Goal: Complete application form

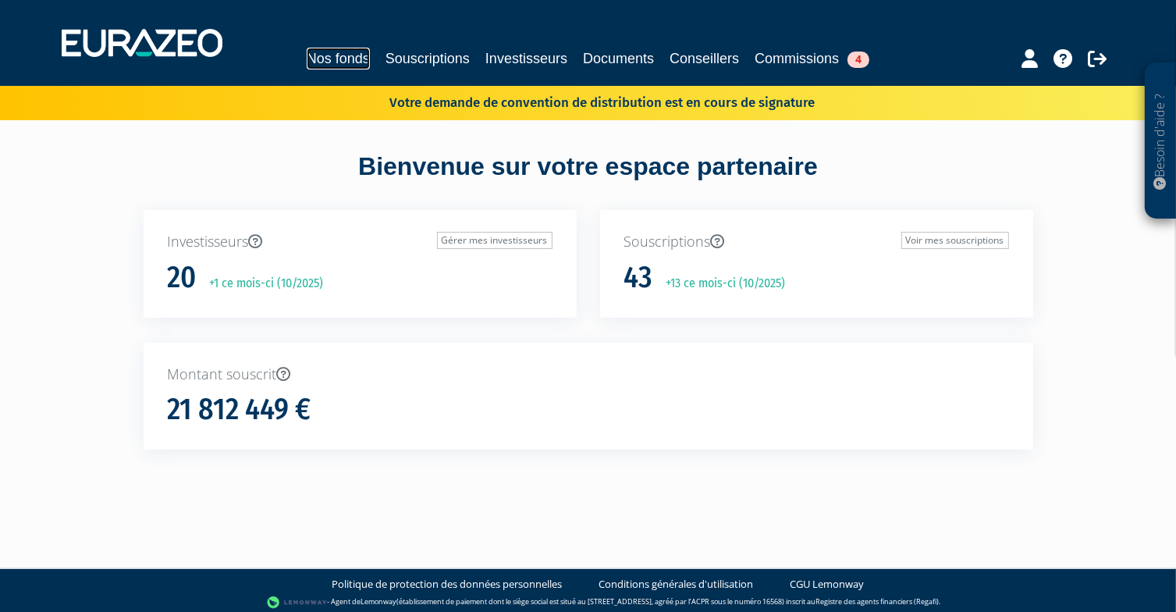
click at [324, 63] on link "Nos fonds" at bounding box center [338, 59] width 63 height 22
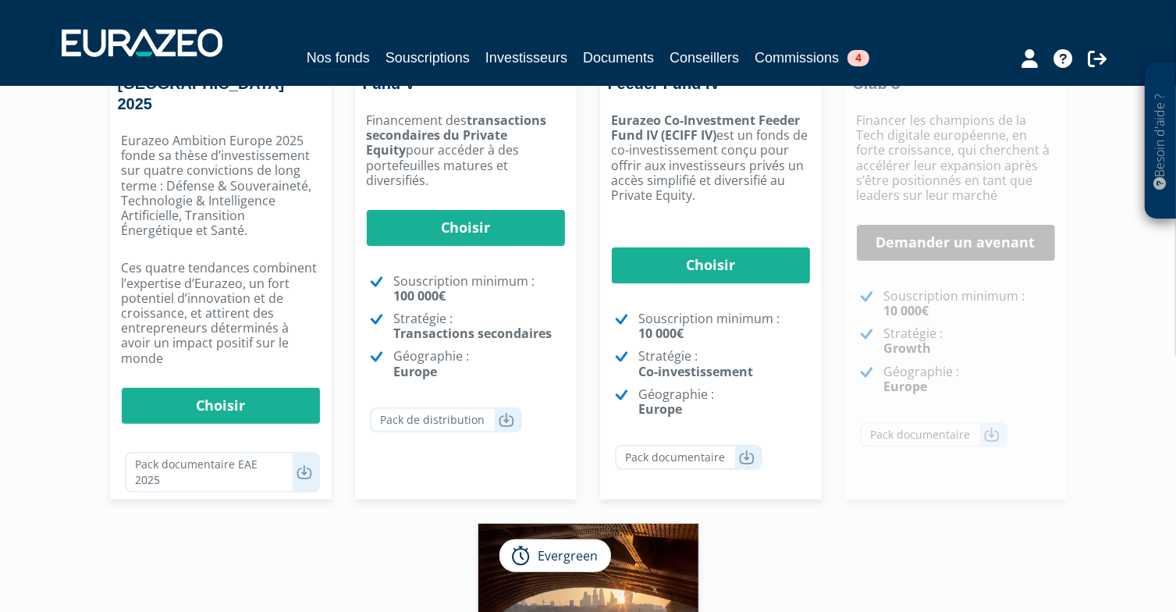
scroll to position [455, 0]
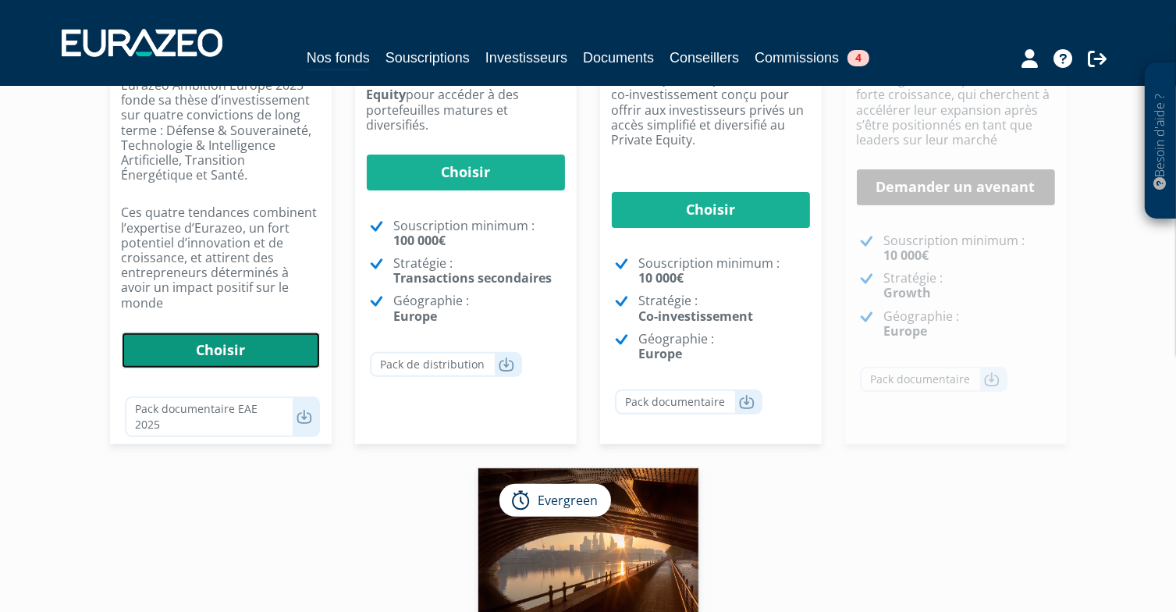
click at [228, 332] on link "Choisir" at bounding box center [221, 350] width 198 height 36
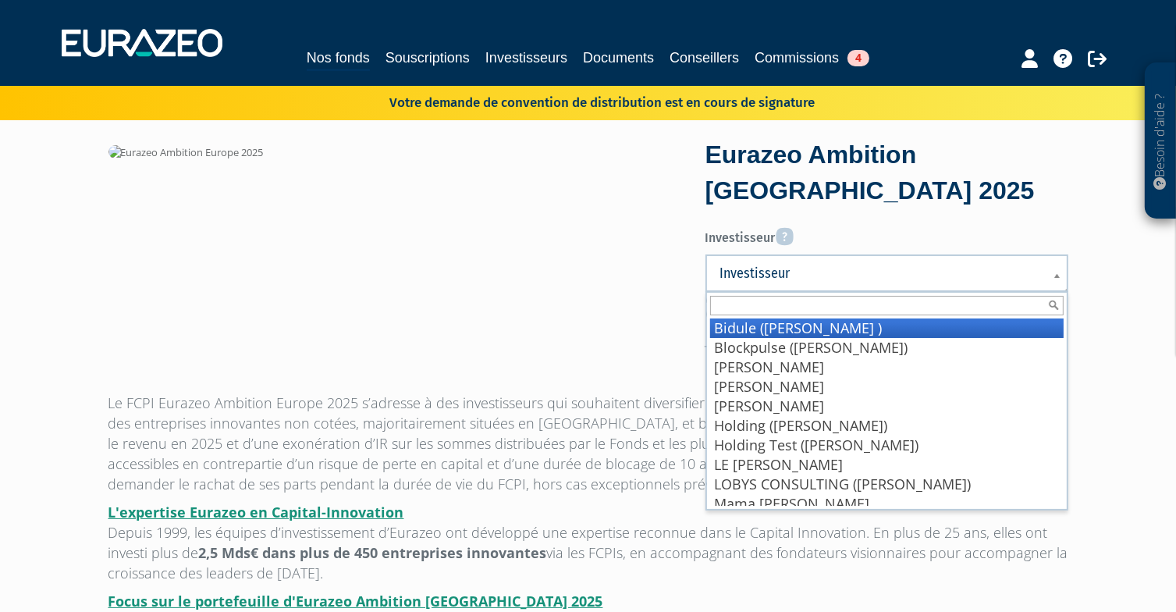
click at [805, 274] on span "Investisseur" at bounding box center [876, 273] width 313 height 19
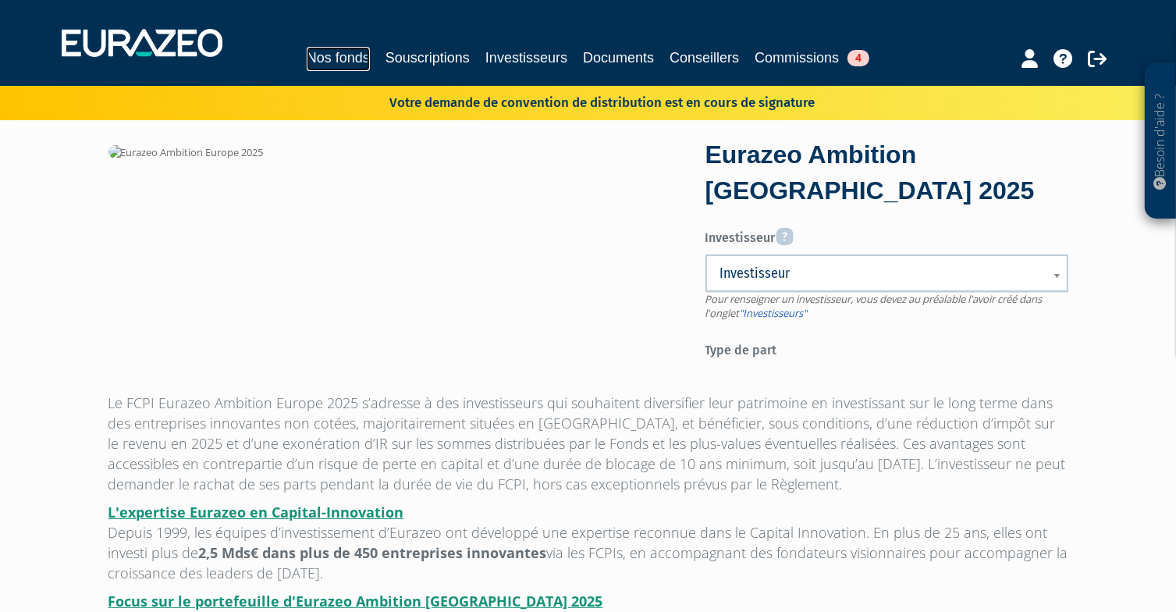
click at [322, 54] on link "Nos fonds" at bounding box center [338, 59] width 63 height 24
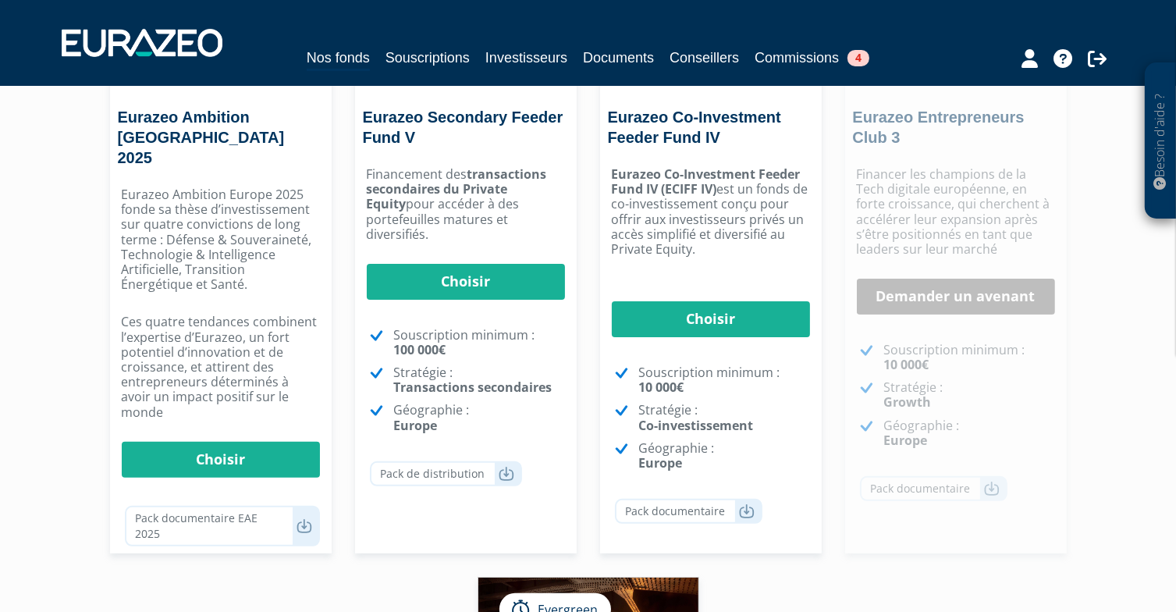
scroll to position [348, 0]
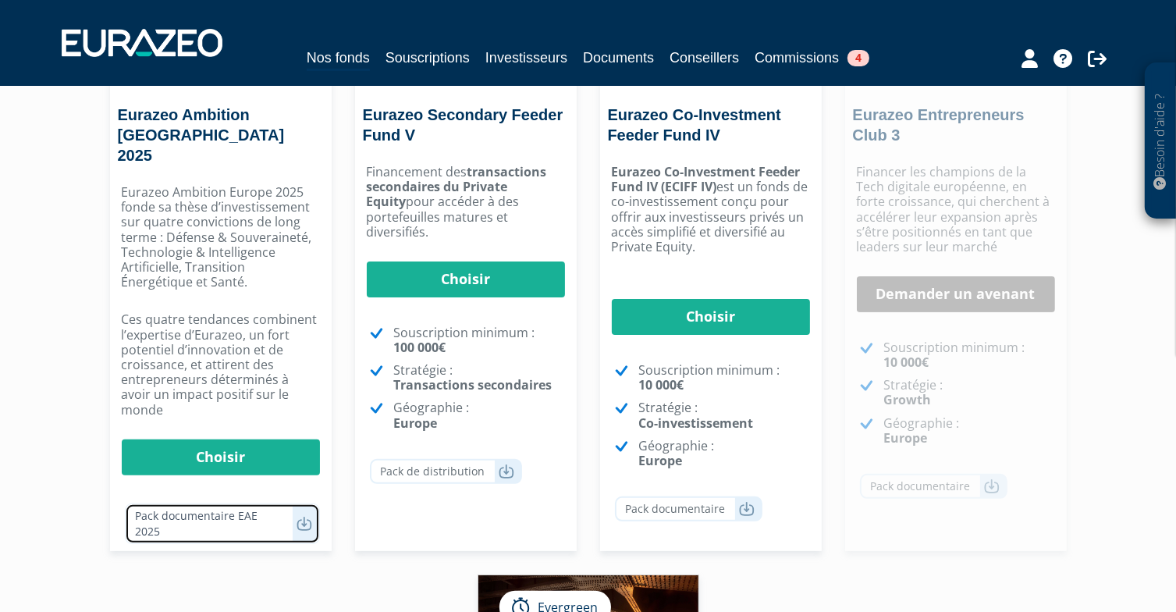
click at [301, 516] on icon at bounding box center [305, 524] width 16 height 16
click at [61, 291] on div "Besoin d'aide ? × J'ai besoin d'aide Si vous avez une question à propos du fonc…" at bounding box center [588, 477] width 1176 height 1651
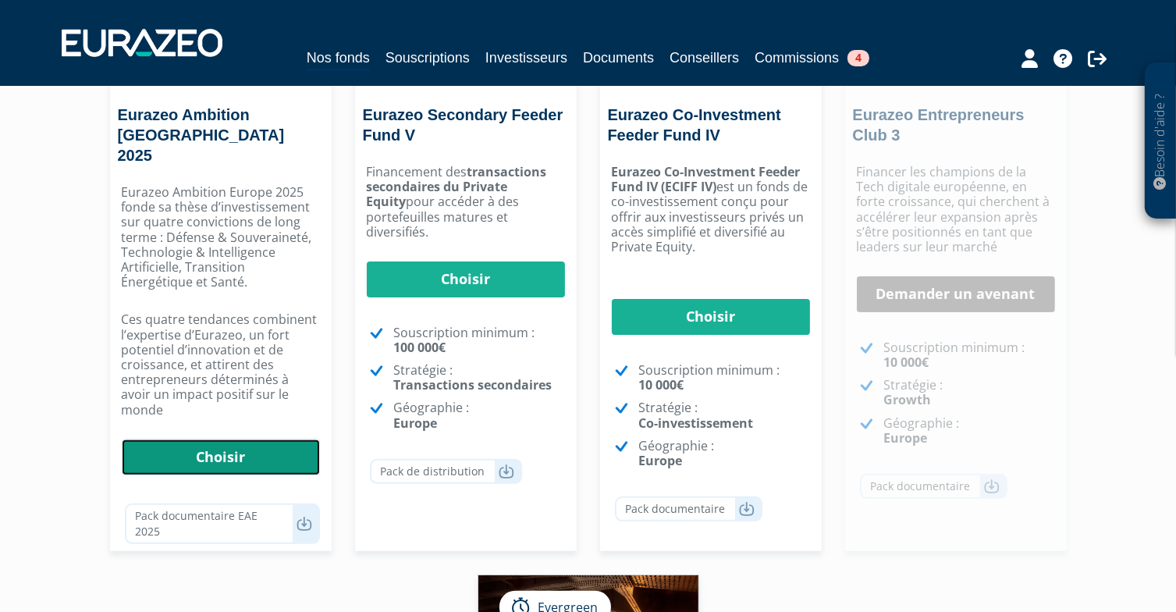
click at [181, 439] on link "Choisir" at bounding box center [221, 457] width 198 height 36
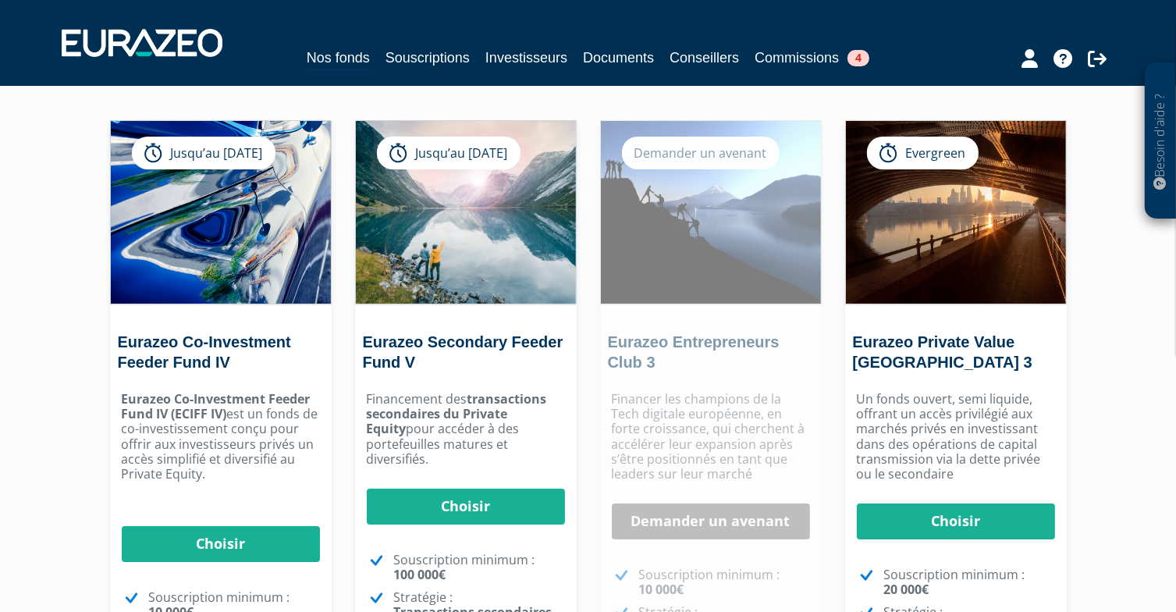
scroll to position [125, 0]
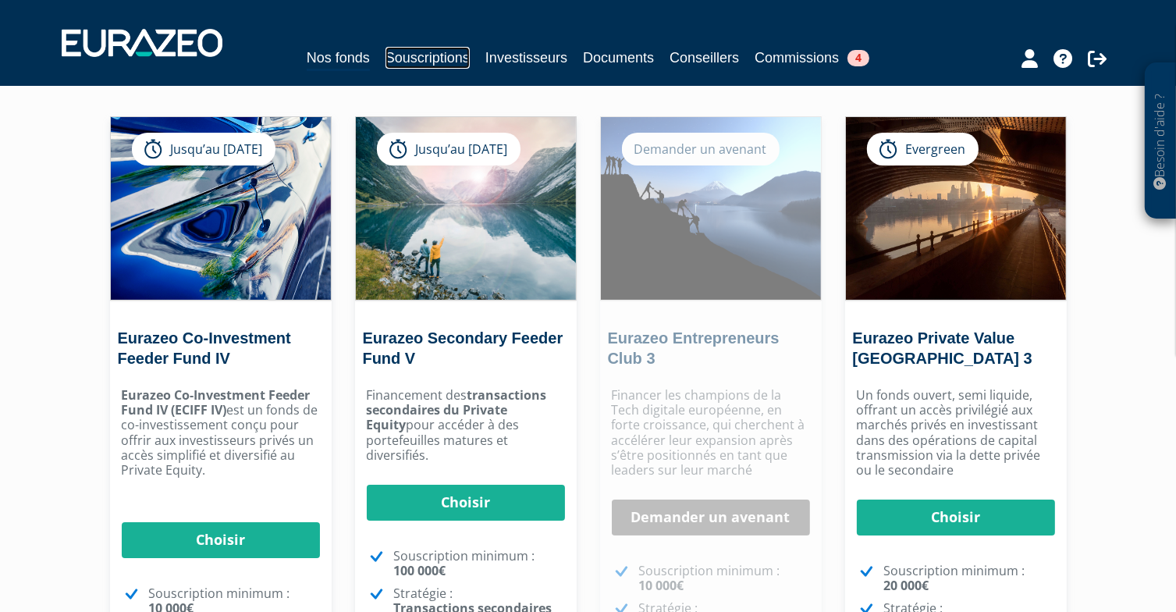
click at [442, 58] on link "Souscriptions" at bounding box center [428, 58] width 84 height 22
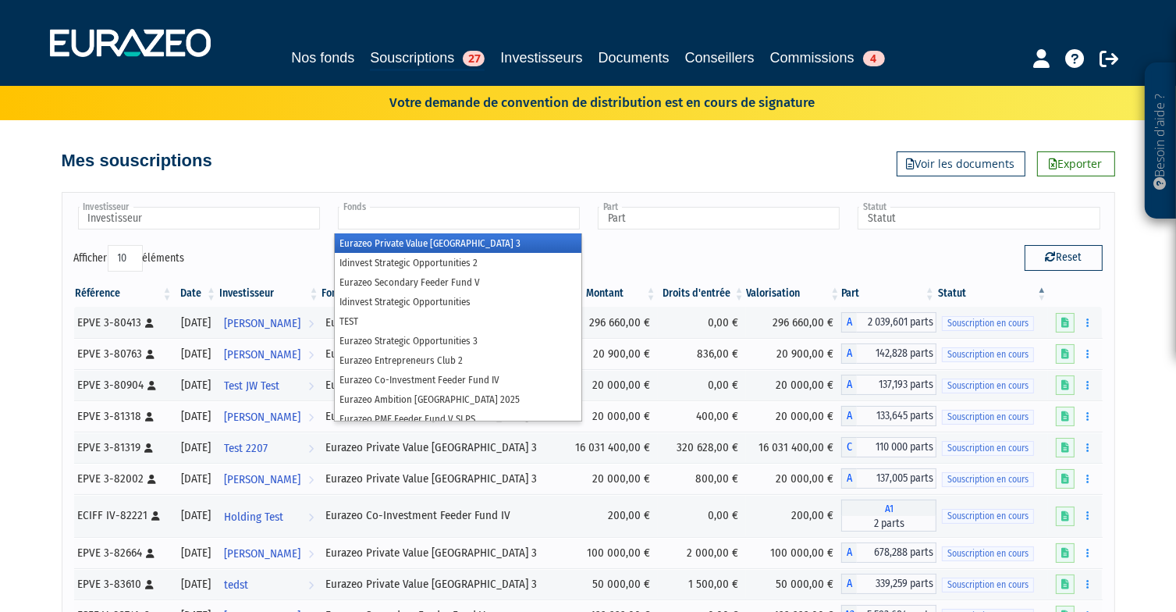
click at [512, 208] on input "text" at bounding box center [459, 218] width 242 height 23
type input "am"
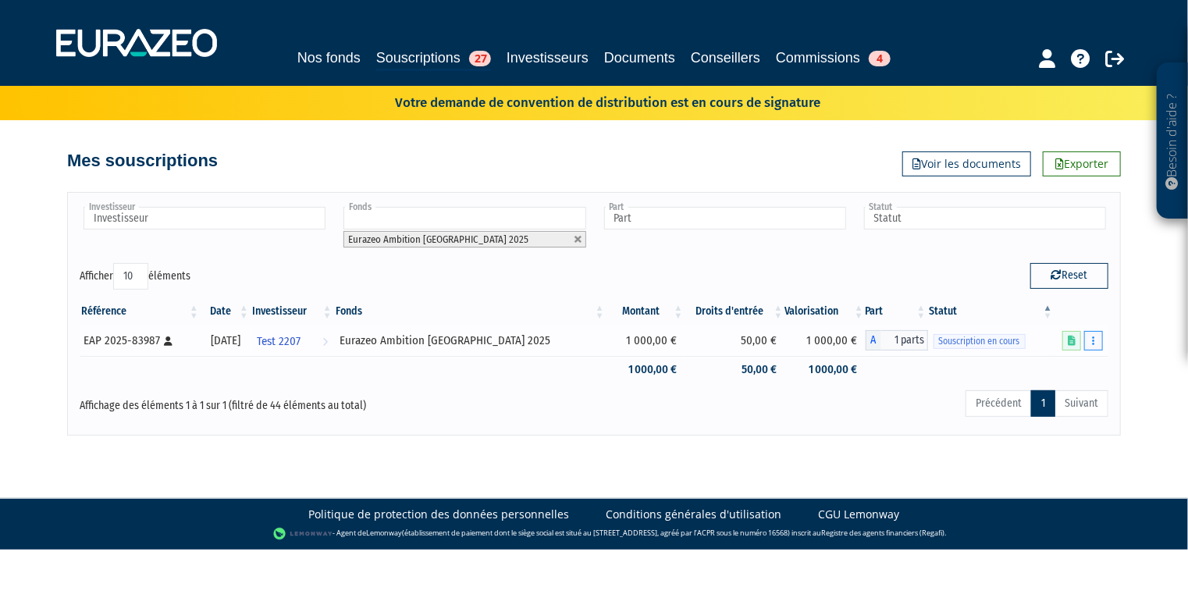
click at [1100, 336] on button "button" at bounding box center [1093, 341] width 19 height 20
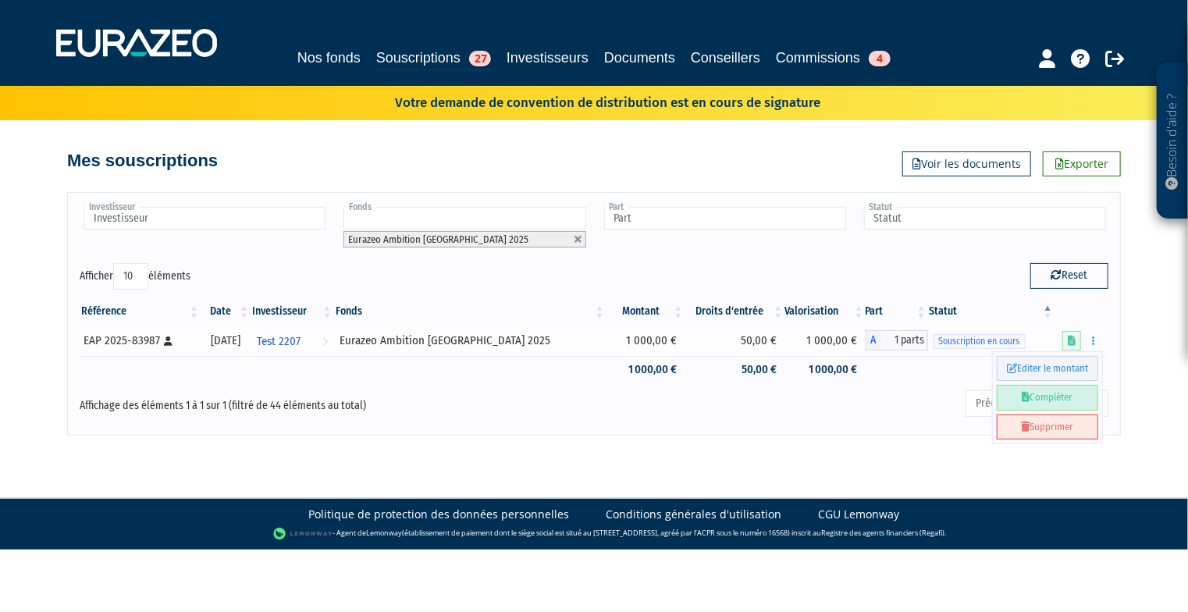
click at [1052, 386] on link "Compléter" at bounding box center [1047, 398] width 101 height 26
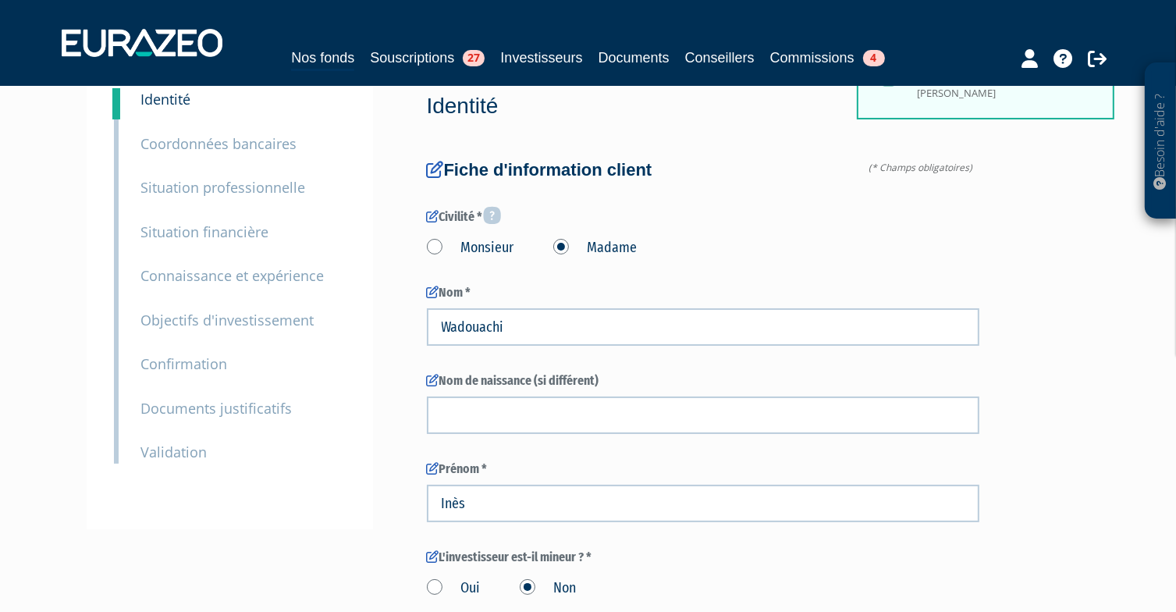
scroll to position [140, 0]
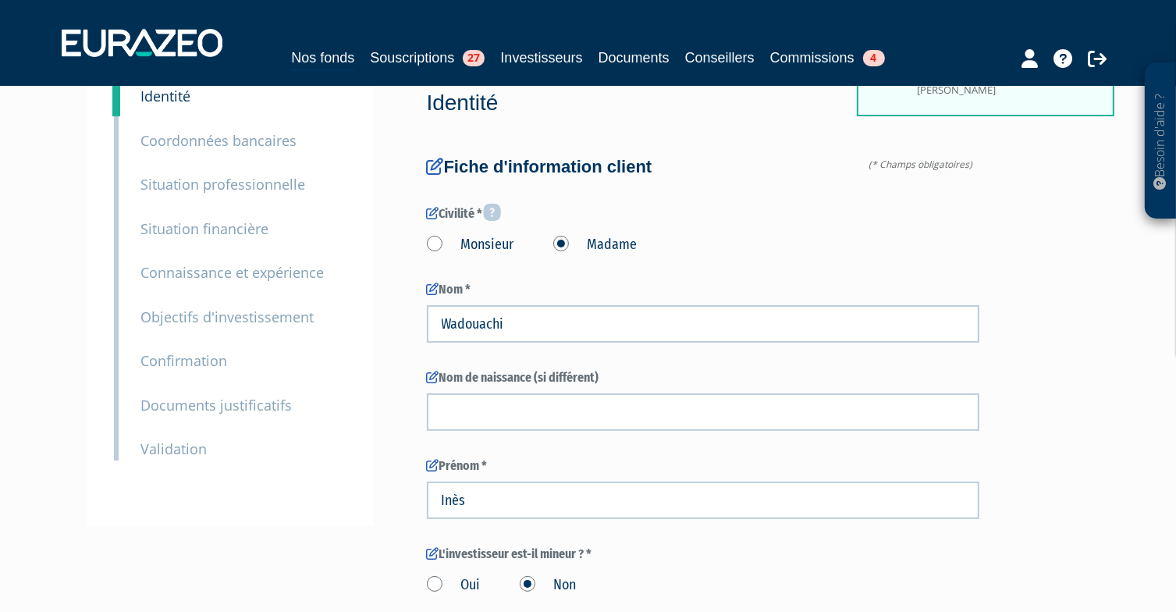
click at [206, 135] on small "Coordonnées bancaires" at bounding box center [219, 140] width 156 height 19
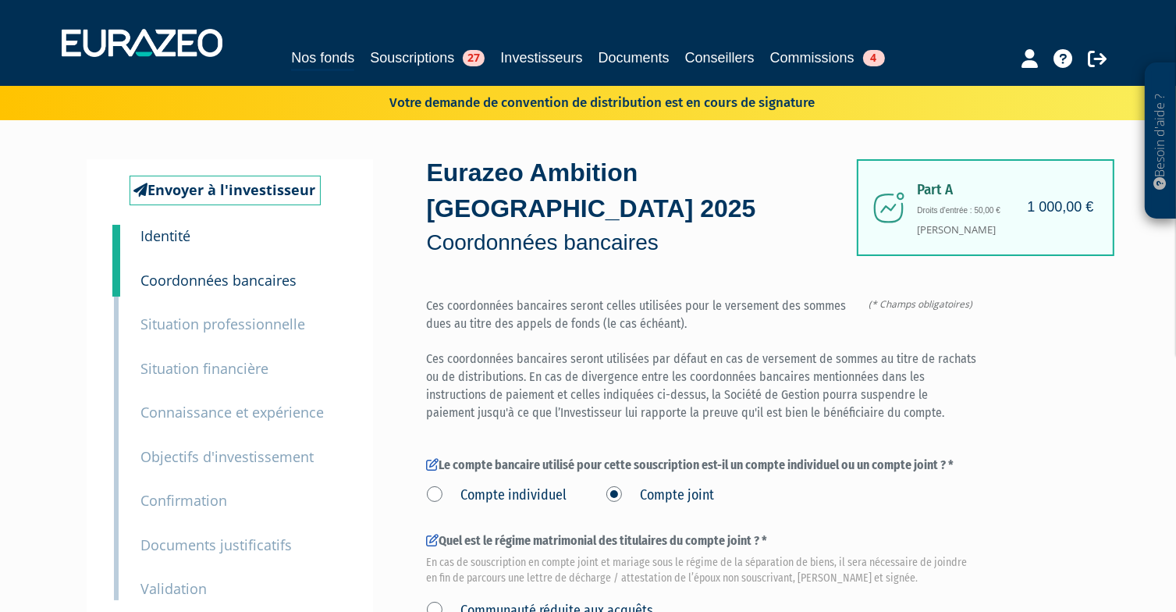
click at [178, 240] on small "Identité" at bounding box center [166, 235] width 50 height 19
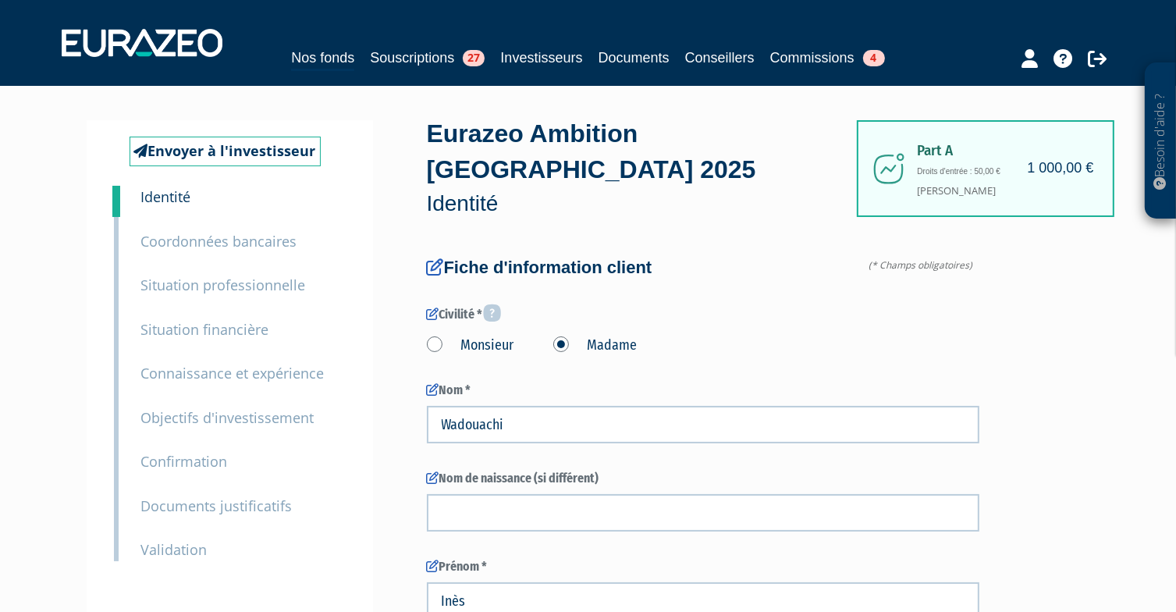
scroll to position [37, 0]
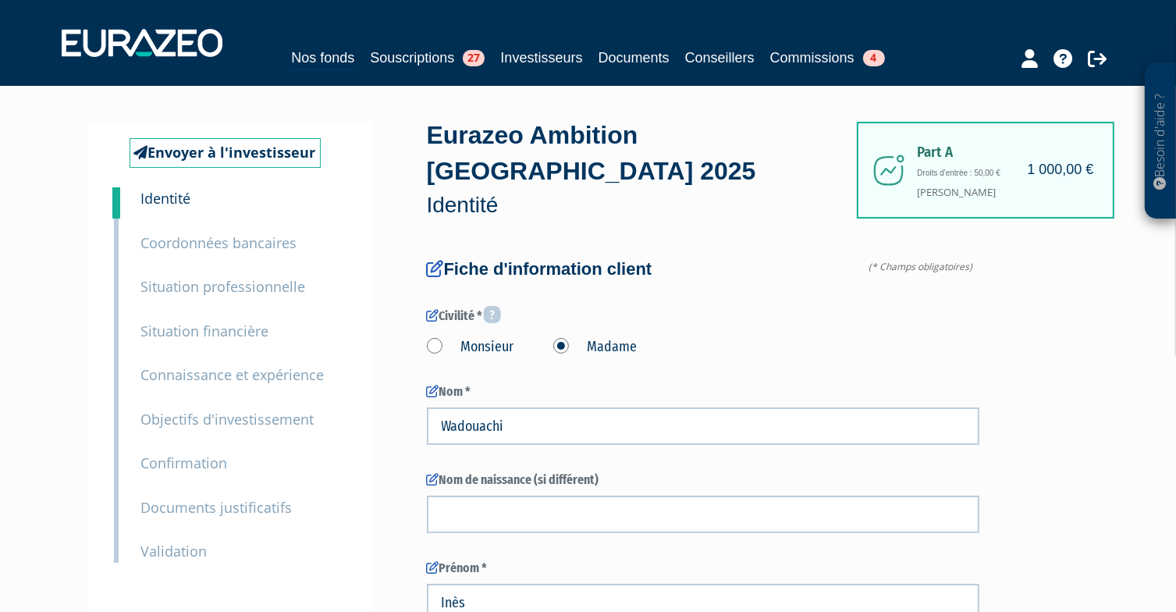
click at [222, 239] on small "Coordonnées bancaires" at bounding box center [219, 242] width 156 height 19
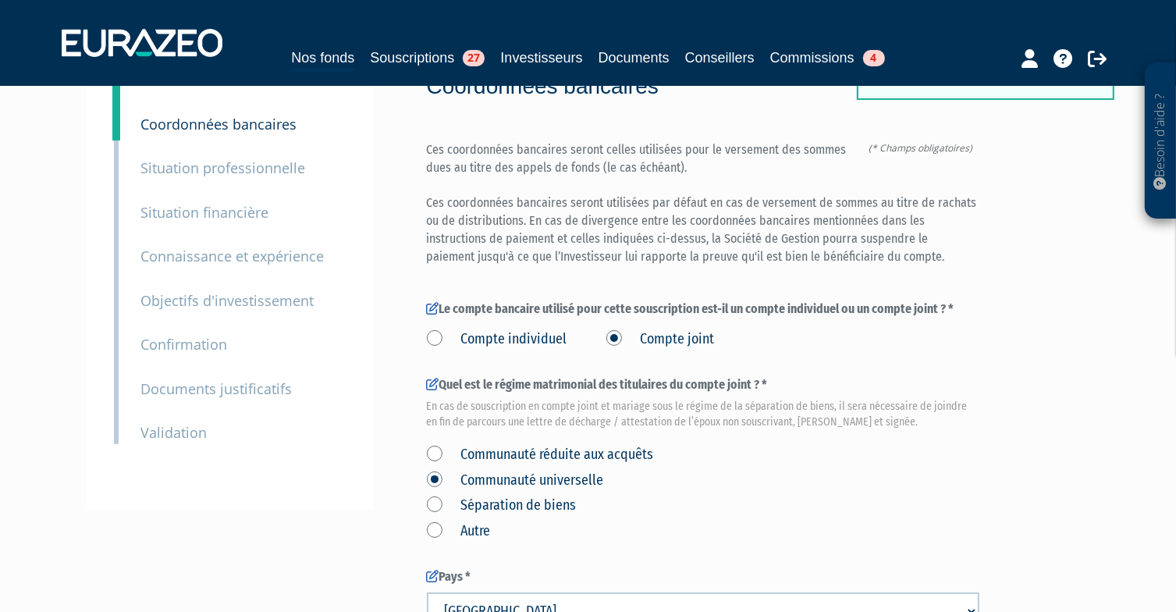
scroll to position [155, 0]
click at [203, 343] on small "Confirmation" at bounding box center [184, 345] width 87 height 19
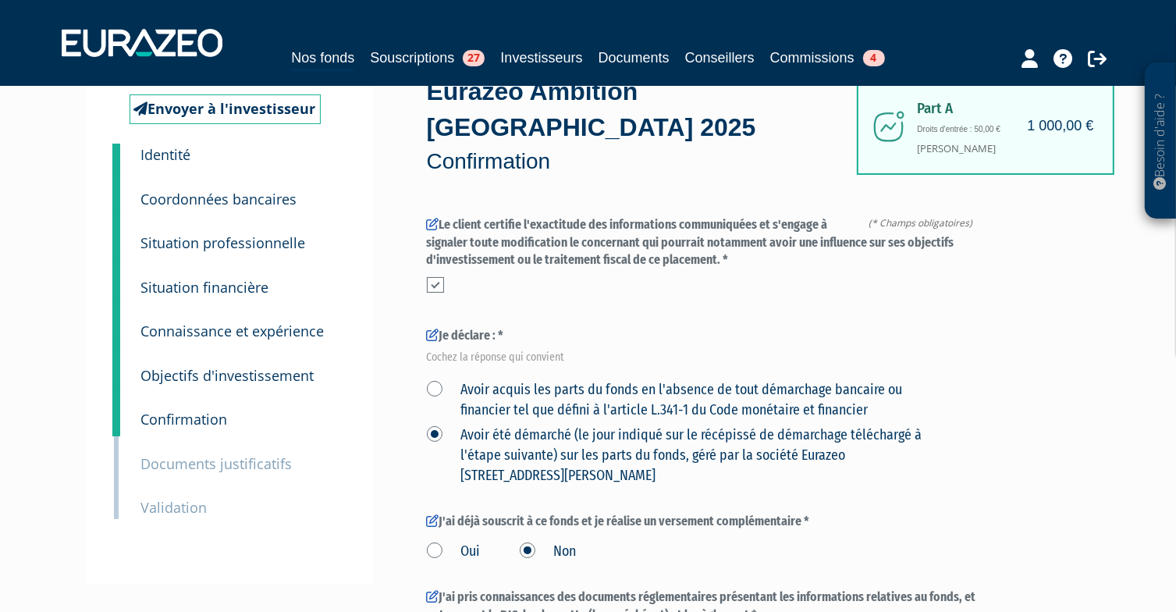
scroll to position [81, 0]
click at [83, 215] on div "Besoin d'aide ? × J'ai besoin d'aide Si vous avez une question à propos du fonc…" at bounding box center [588, 502] width 1176 height 1167
click at [231, 201] on small "Coordonnées bancaires" at bounding box center [219, 199] width 156 height 19
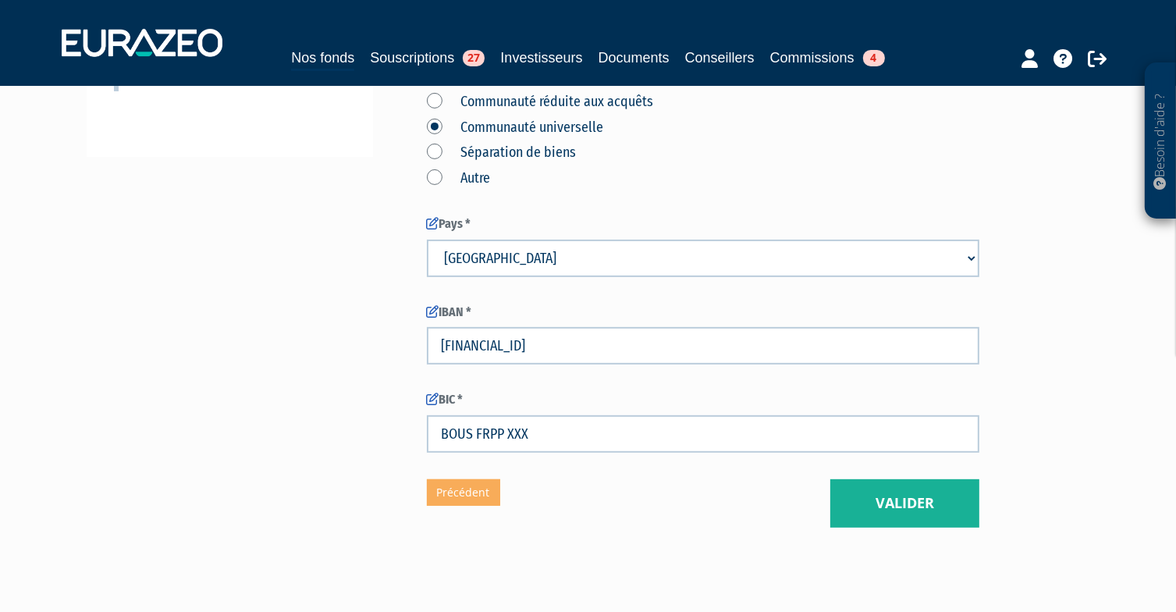
scroll to position [514, 0]
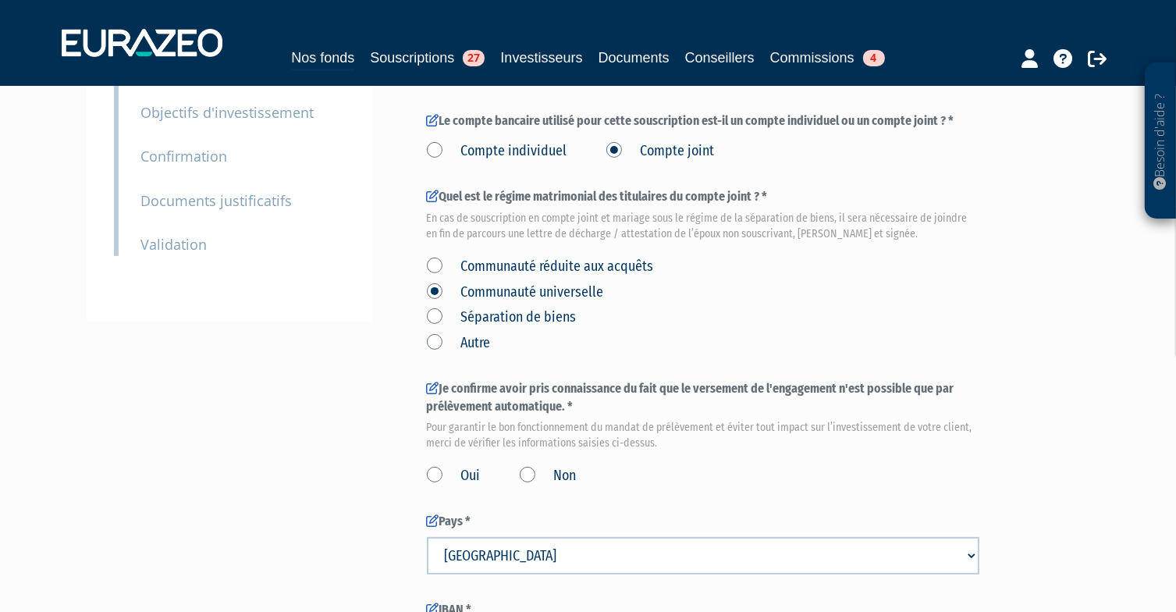
scroll to position [345, 0]
click at [431, 465] on label "Oui" at bounding box center [454, 475] width 54 height 20
click at [0, 0] on input "Oui" at bounding box center [0, 0] width 0 height 0
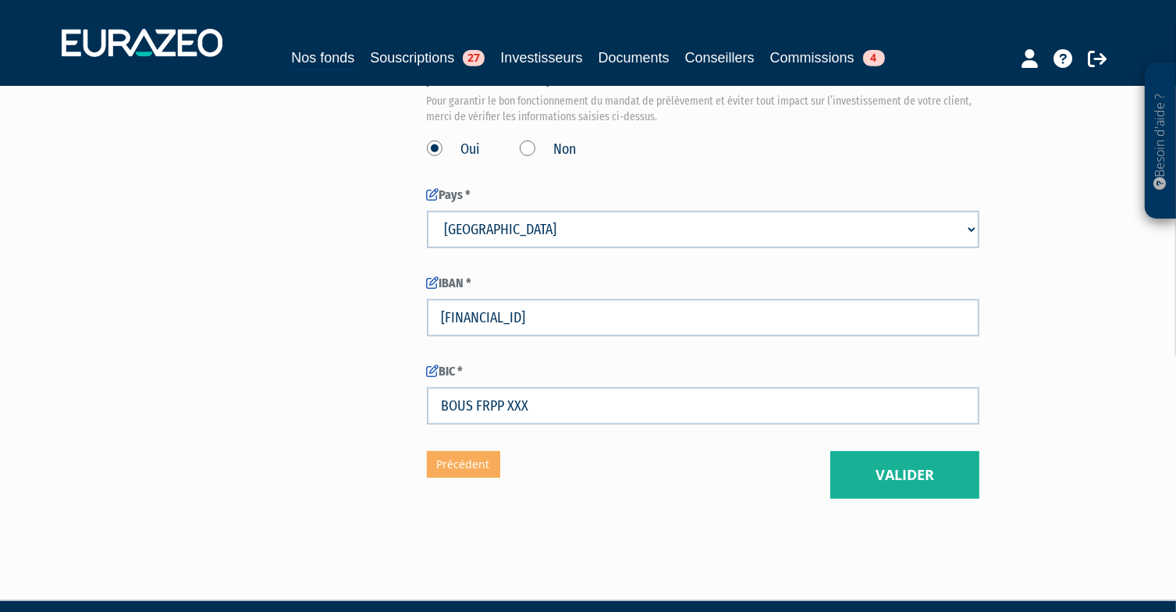
scroll to position [672, 0]
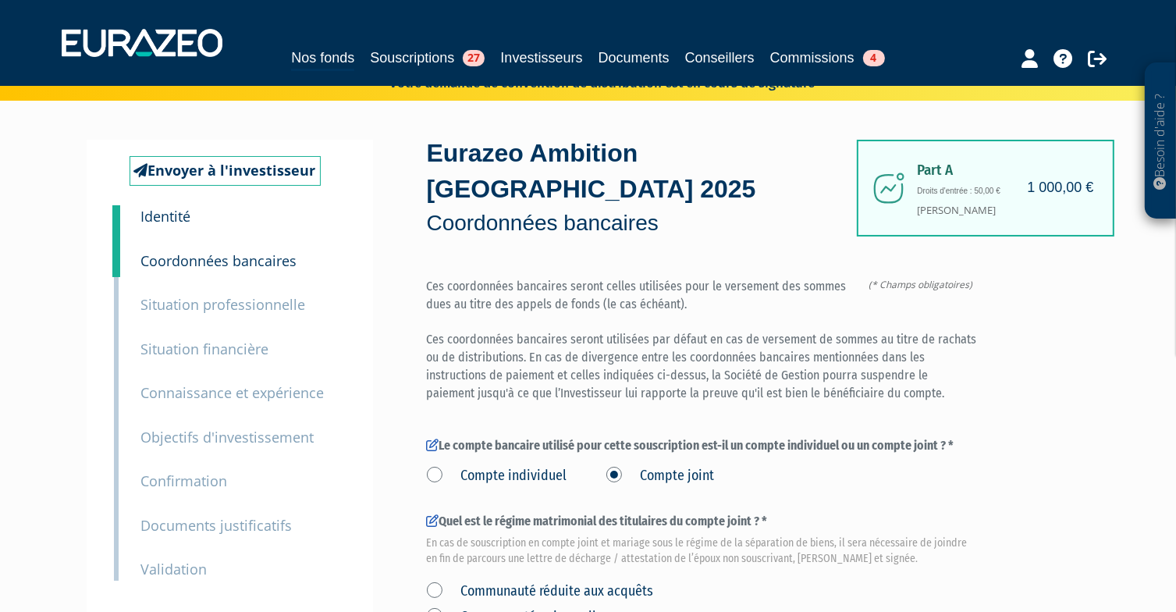
scroll to position [0, 0]
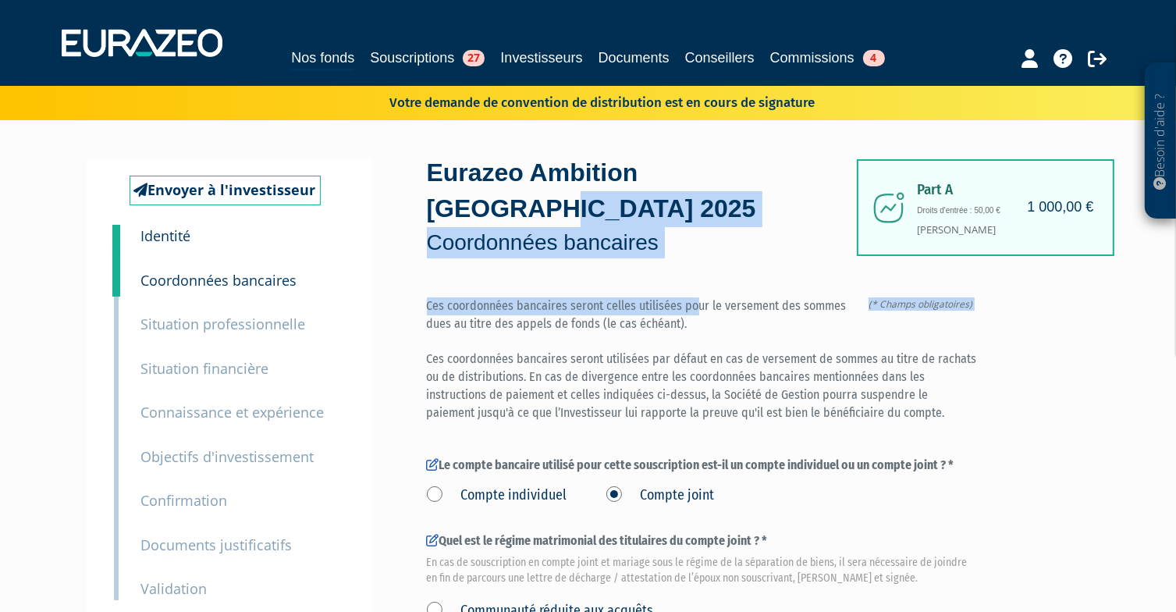
drag, startPoint x: 437, startPoint y: 175, endPoint x: 693, endPoint y: 223, distance: 260.5
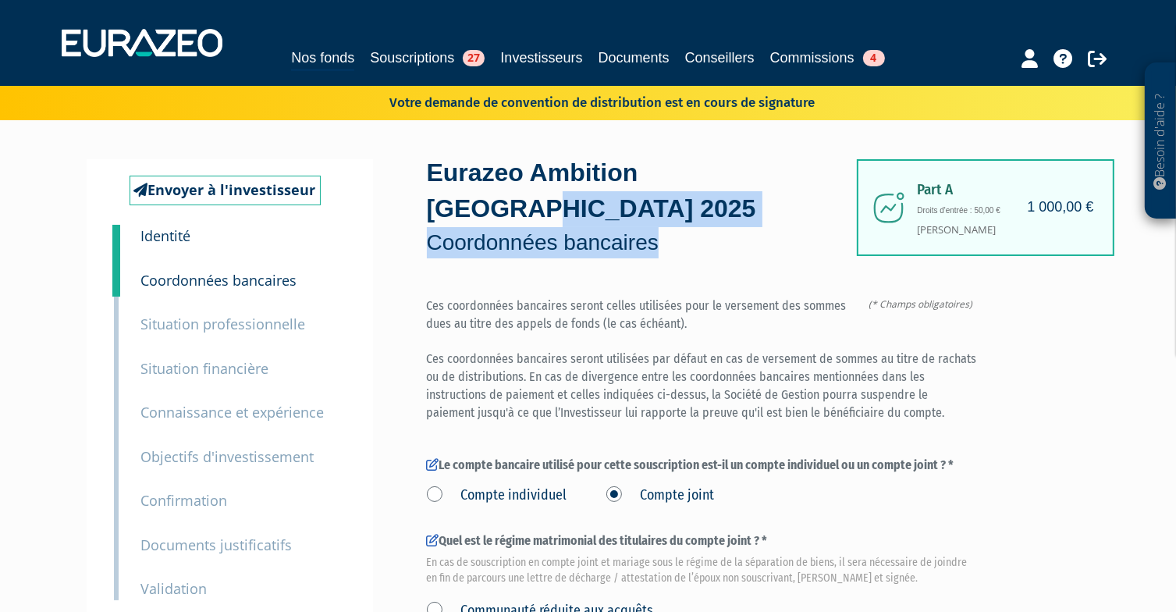
drag, startPoint x: 684, startPoint y: 208, endPoint x: 428, endPoint y: 166, distance: 259.3
click at [428, 166] on div "Eurazeo Ambition Europe 2025 Coordonnées bancaires" at bounding box center [641, 206] width 429 height 102
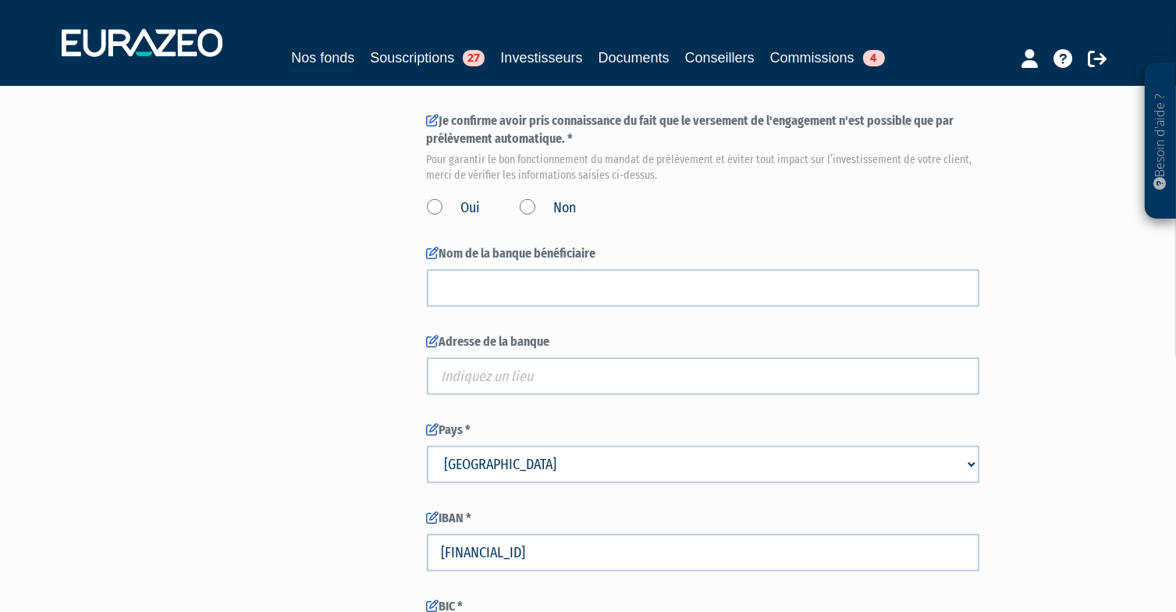
scroll to position [611, 0]
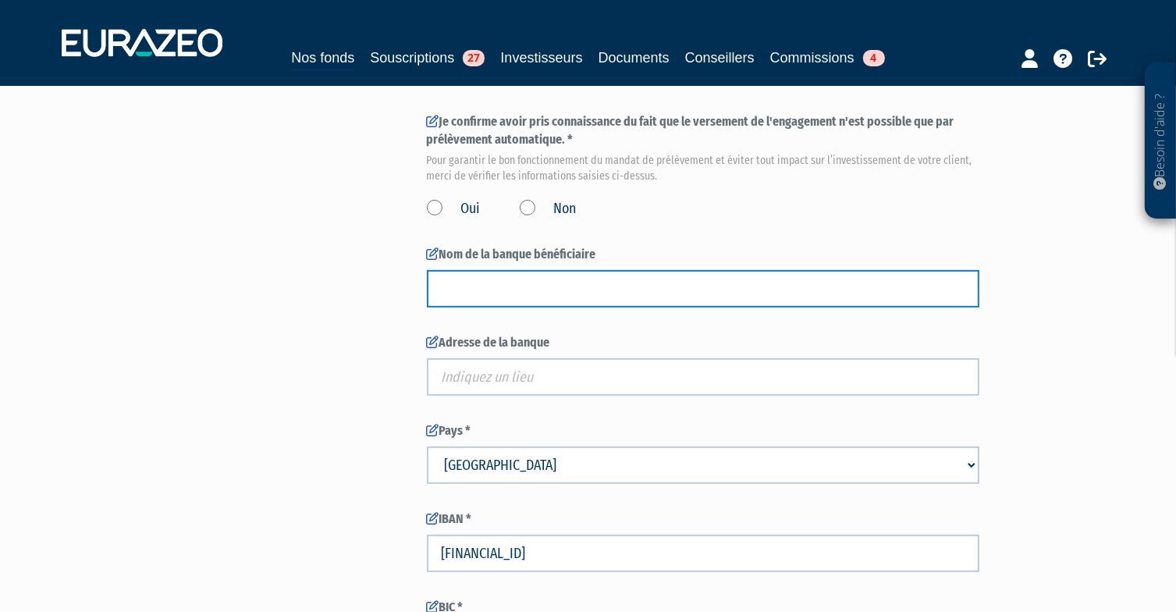
click at [506, 270] on input "text" at bounding box center [703, 288] width 552 height 37
click at [481, 270] on input "text" at bounding box center [703, 288] width 552 height 37
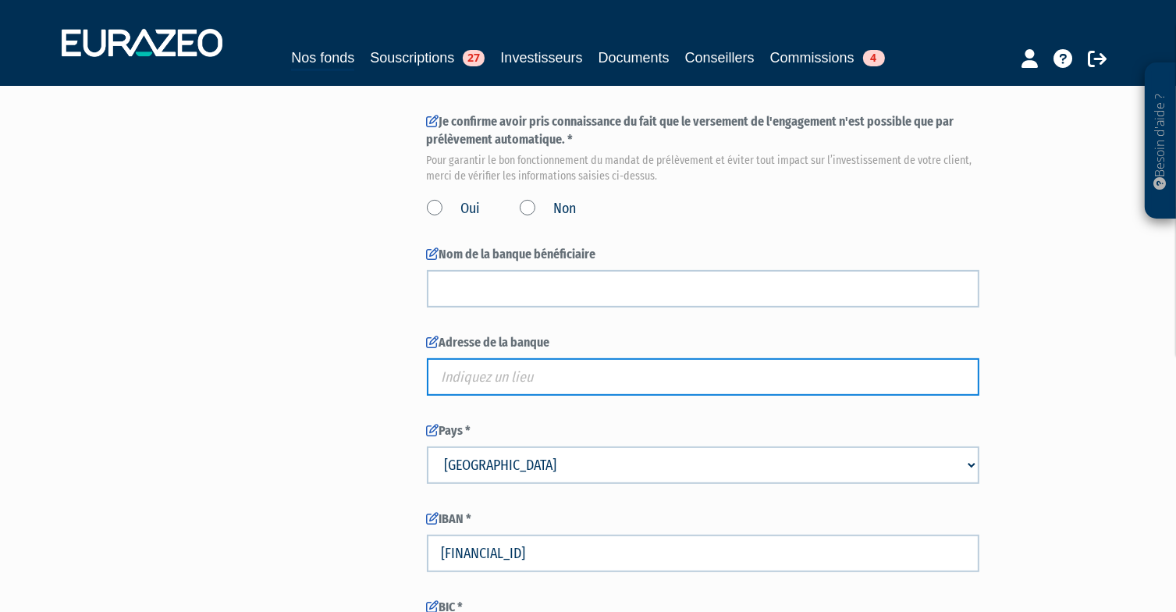
click at [474, 358] on input "text" at bounding box center [703, 376] width 552 height 37
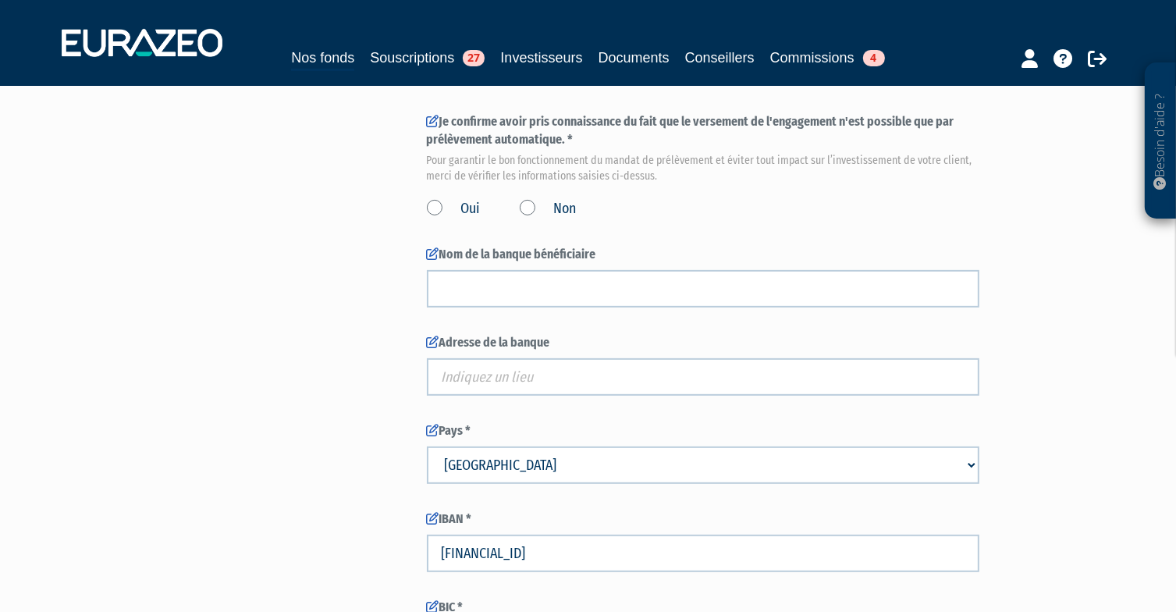
click at [363, 339] on div "Envoyer à l'investisseur 1 Identité 2 Coordonnées bancaires 3 Situation profess…" at bounding box center [588, 141] width 980 height 1186
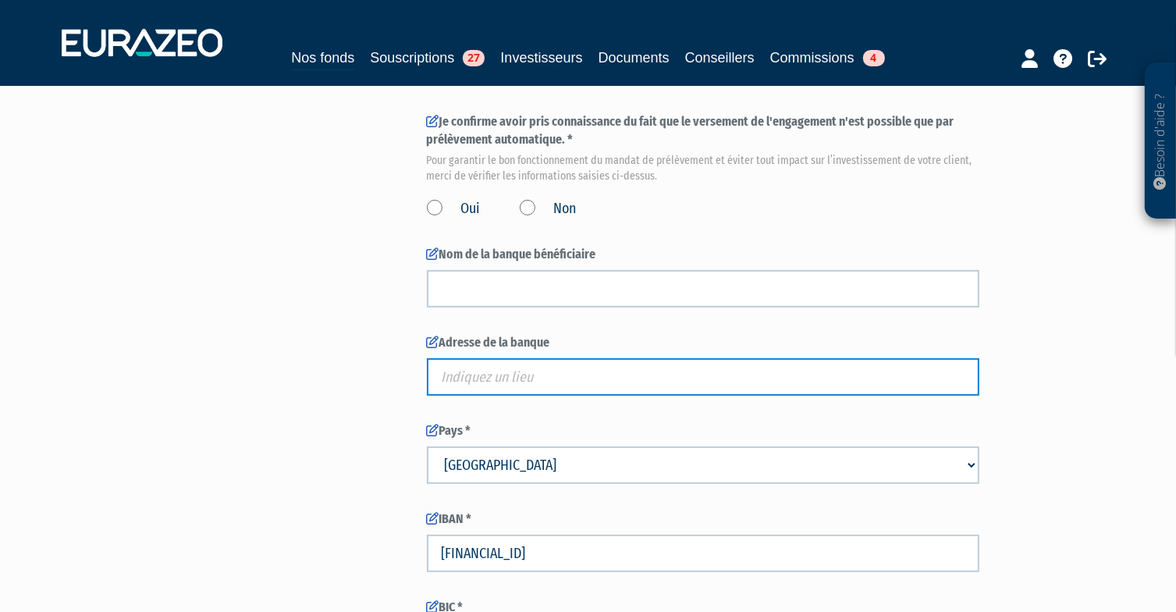
click at [552, 358] on input "text" at bounding box center [703, 376] width 552 height 37
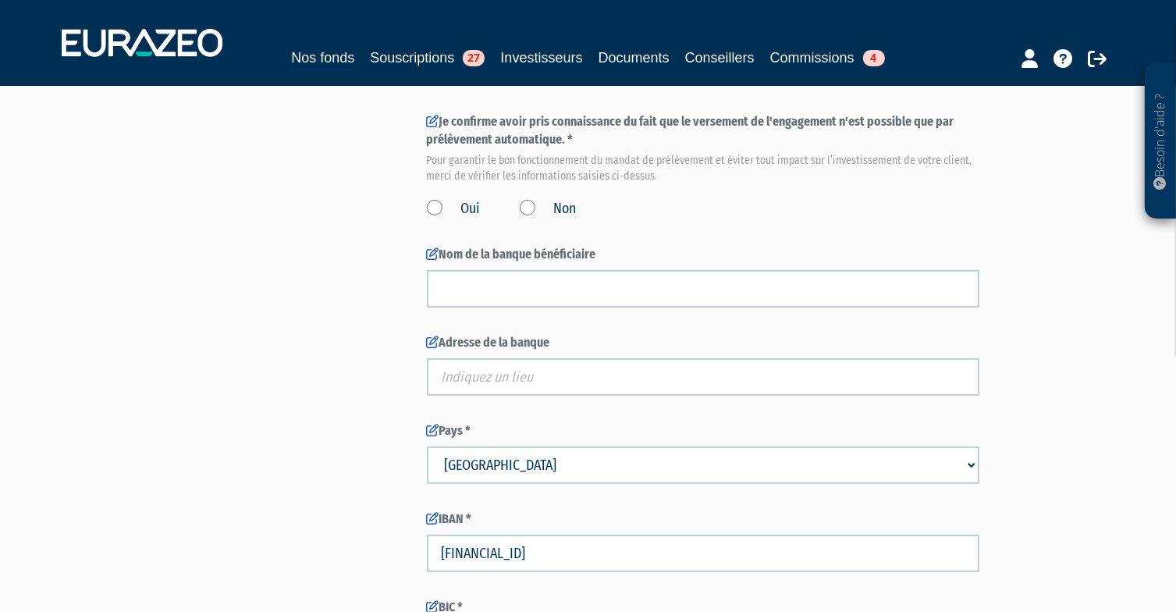
drag, startPoint x: 599, startPoint y: 218, endPoint x: 538, endPoint y: 220, distance: 60.9
click at [538, 246] on label "Nom de la banque bénéficiaire" at bounding box center [703, 255] width 552 height 18
click at [329, 289] on div "Envoyer à l'investisseur 1 Identité 2 Coordonnées bancaires 3 Situation profess…" at bounding box center [588, 141] width 980 height 1186
drag, startPoint x: 599, startPoint y: 219, endPoint x: 537, endPoint y: 220, distance: 62.4
click at [537, 246] on label "Nom de la banque bénéficiaire" at bounding box center [703, 255] width 552 height 18
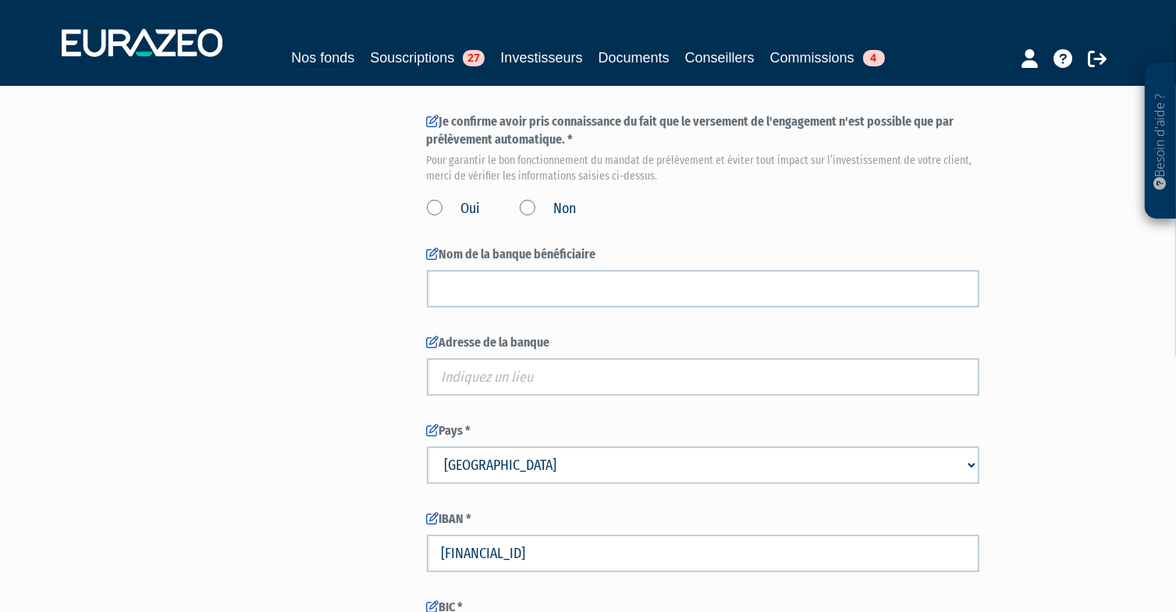
click at [265, 285] on div "Envoyer à l'investisseur 1 Identité 2 Coordonnées bancaires 3 Situation profess…" at bounding box center [588, 141] width 980 height 1186
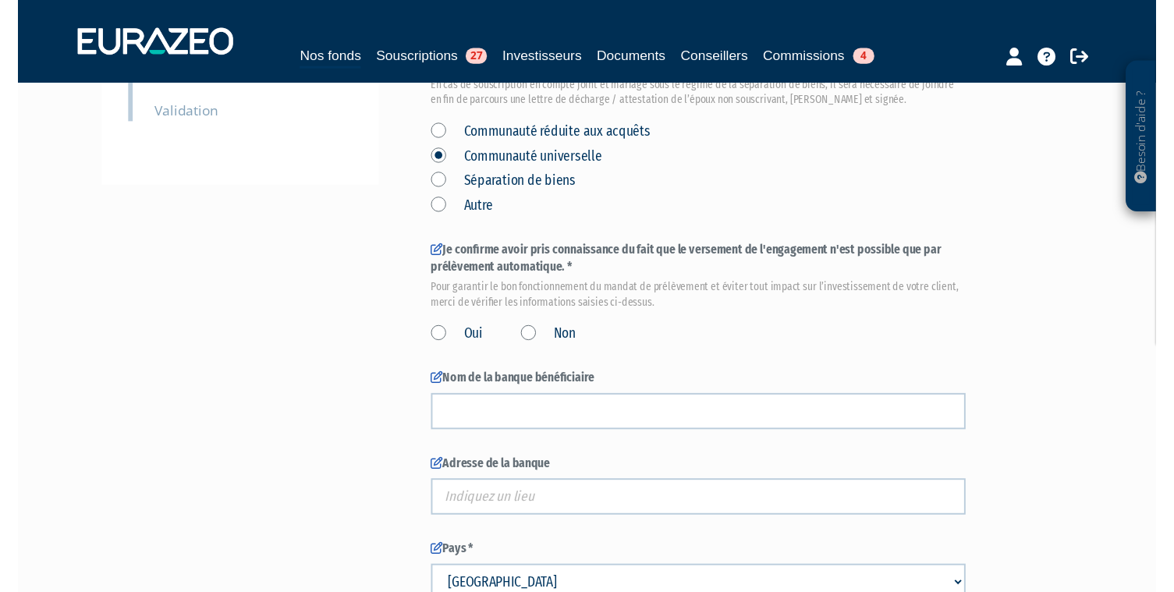
scroll to position [465, 0]
